Goal: Find specific page/section: Find specific page/section

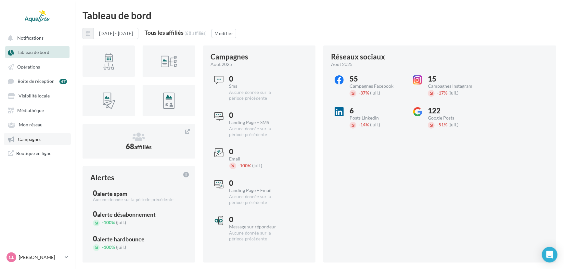
click at [24, 141] on span "Campagnes" at bounding box center [29, 139] width 23 height 6
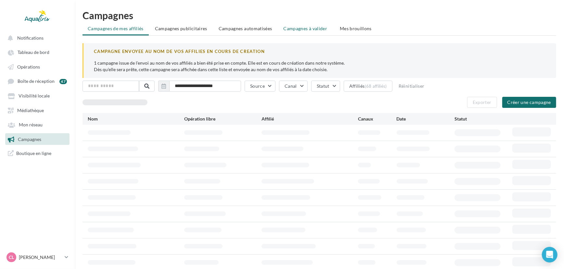
click at [313, 27] on span "Campagnes à valider" at bounding box center [306, 28] width 44 height 6
